Goal: Navigation & Orientation: Find specific page/section

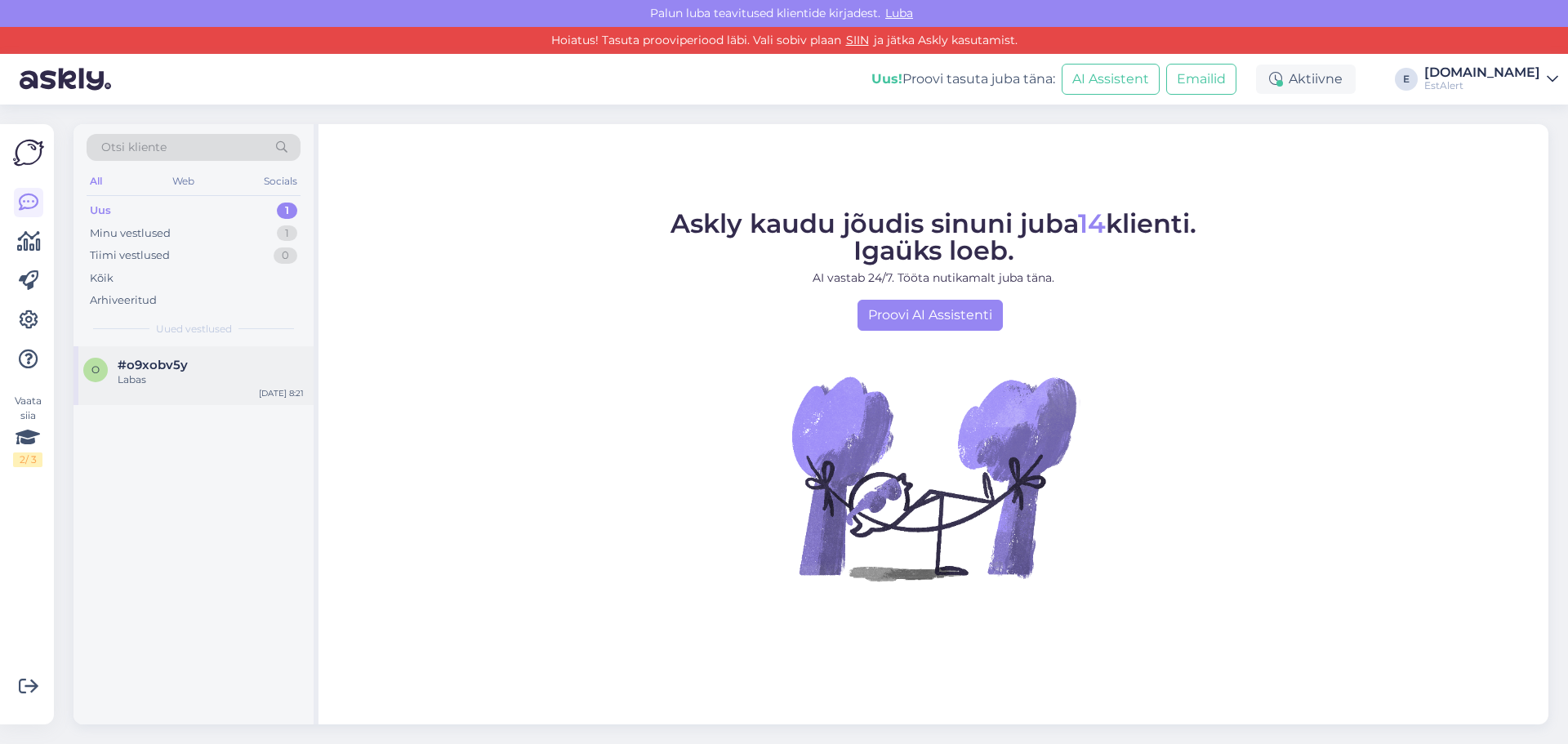
click at [134, 372] on div "Labas" at bounding box center [211, 379] width 187 height 15
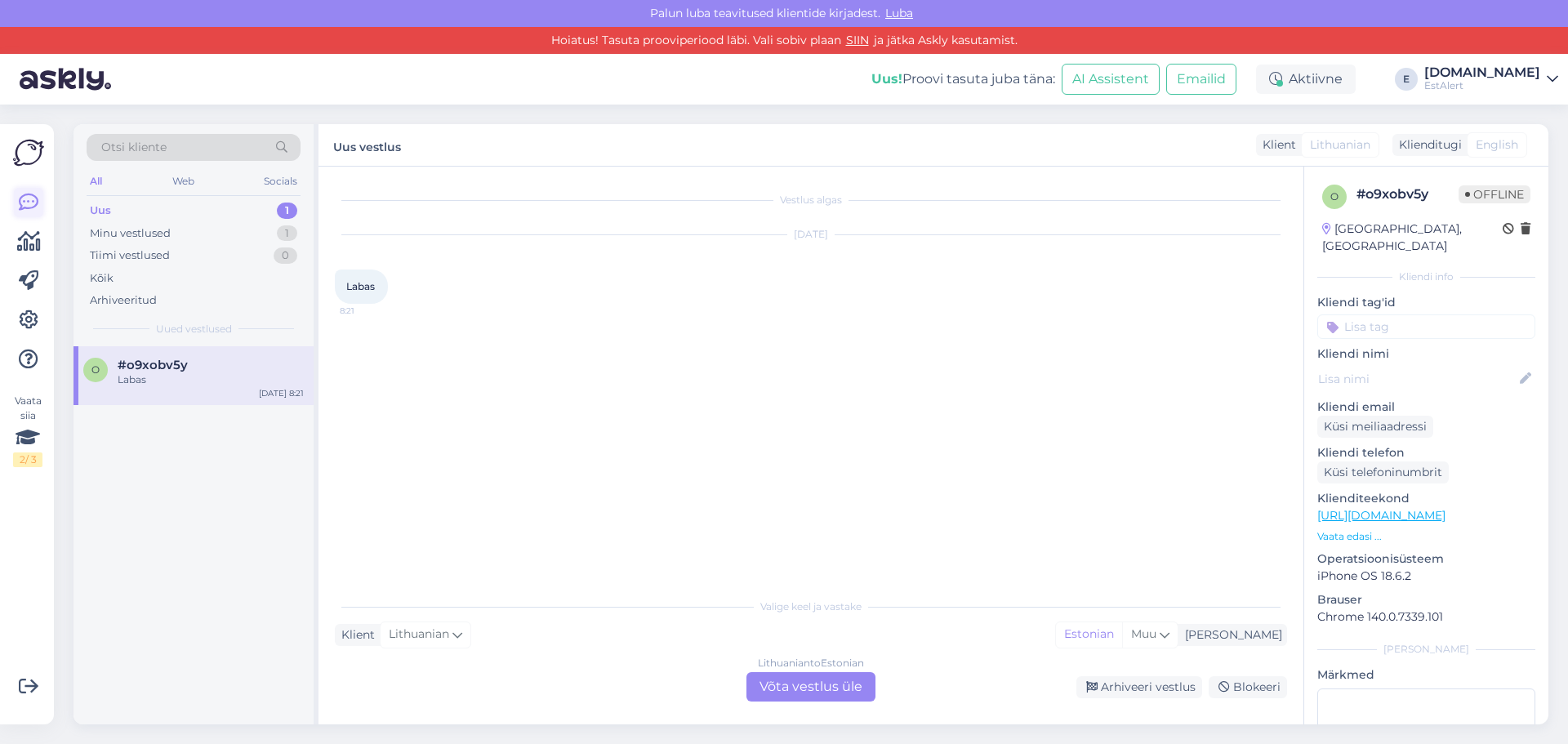
click at [34, 196] on icon at bounding box center [28, 202] width 19 height 19
click at [99, 184] on div "All" at bounding box center [95, 182] width 18 height 21
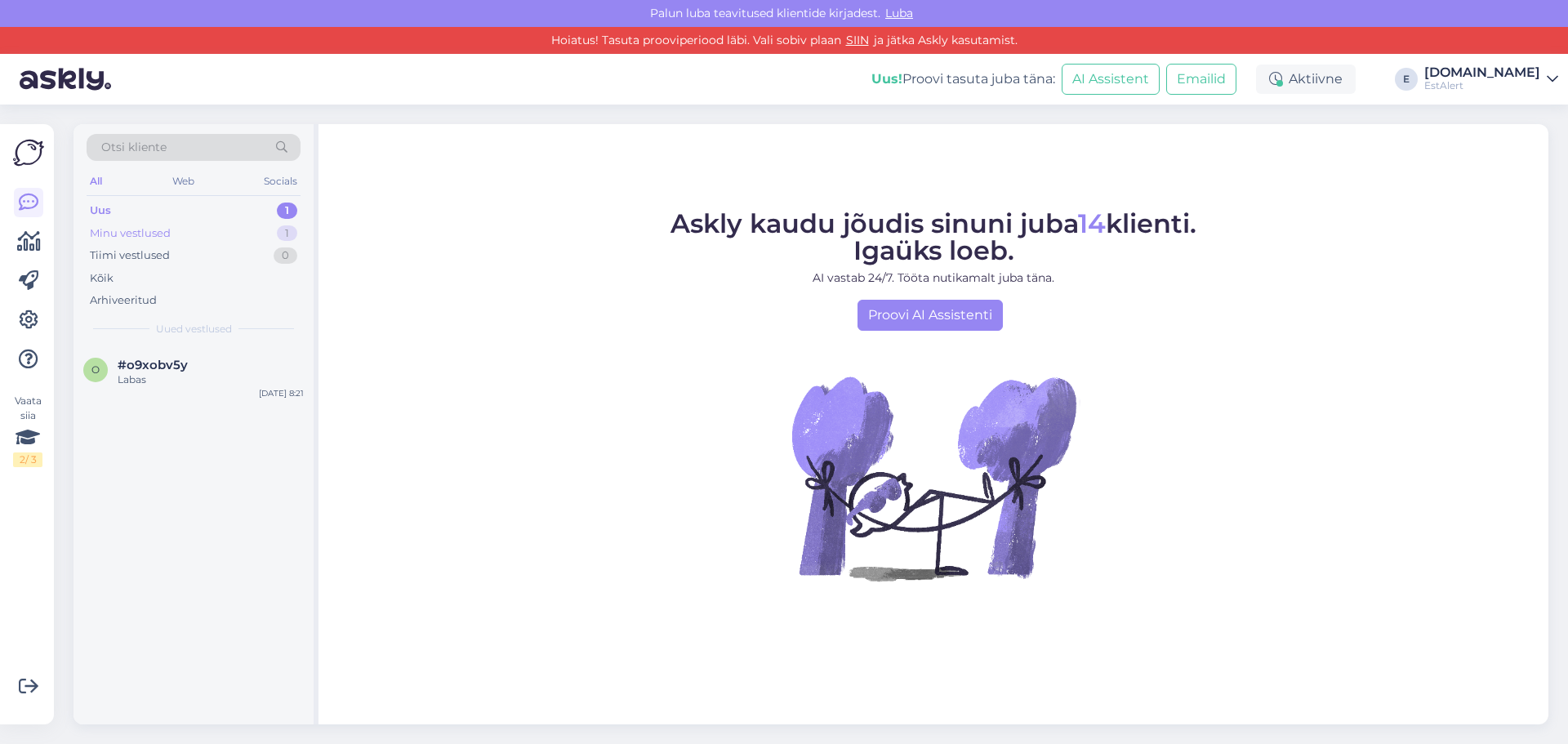
click at [154, 239] on div "Minu vestlused" at bounding box center [129, 233] width 81 height 17
click at [99, 280] on div "Kõik" at bounding box center [101, 278] width 23 height 17
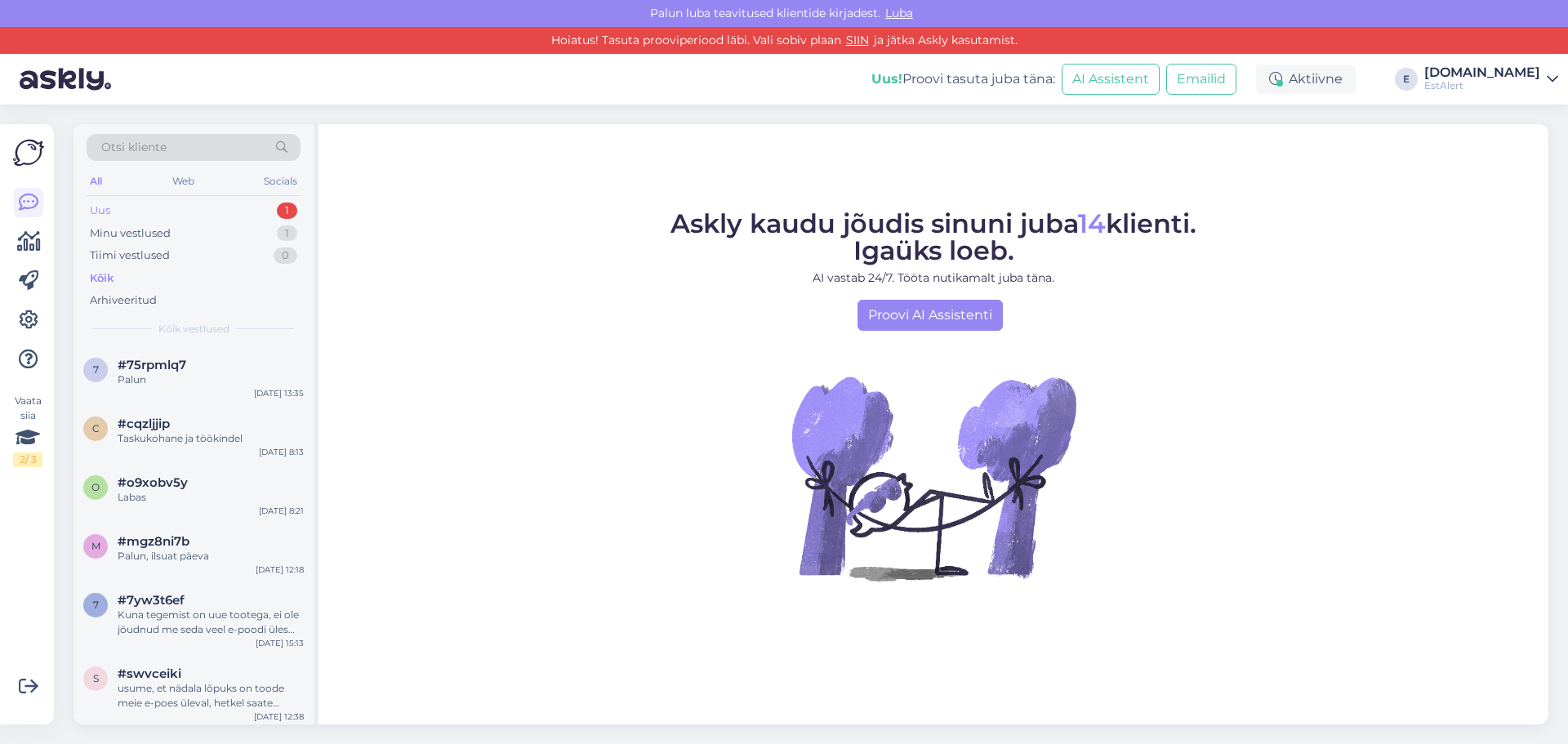
click at [102, 204] on div "Uus" at bounding box center [99, 210] width 20 height 17
